Goal: Transaction & Acquisition: Purchase product/service

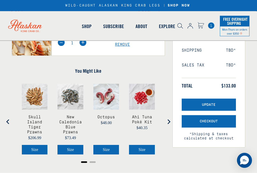
scroll to position [87, 0]
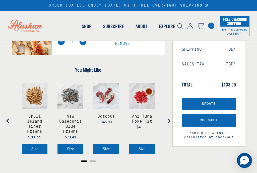
click at [208, 100] on button "Update" at bounding box center [209, 104] width 54 height 12
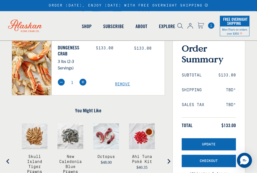
scroll to position [66, 0]
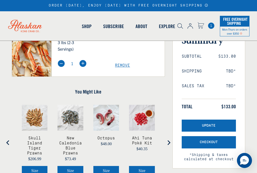
click at [207, 141] on span "Checkout" at bounding box center [209, 142] width 18 height 4
